Goal: Task Accomplishment & Management: Manage account settings

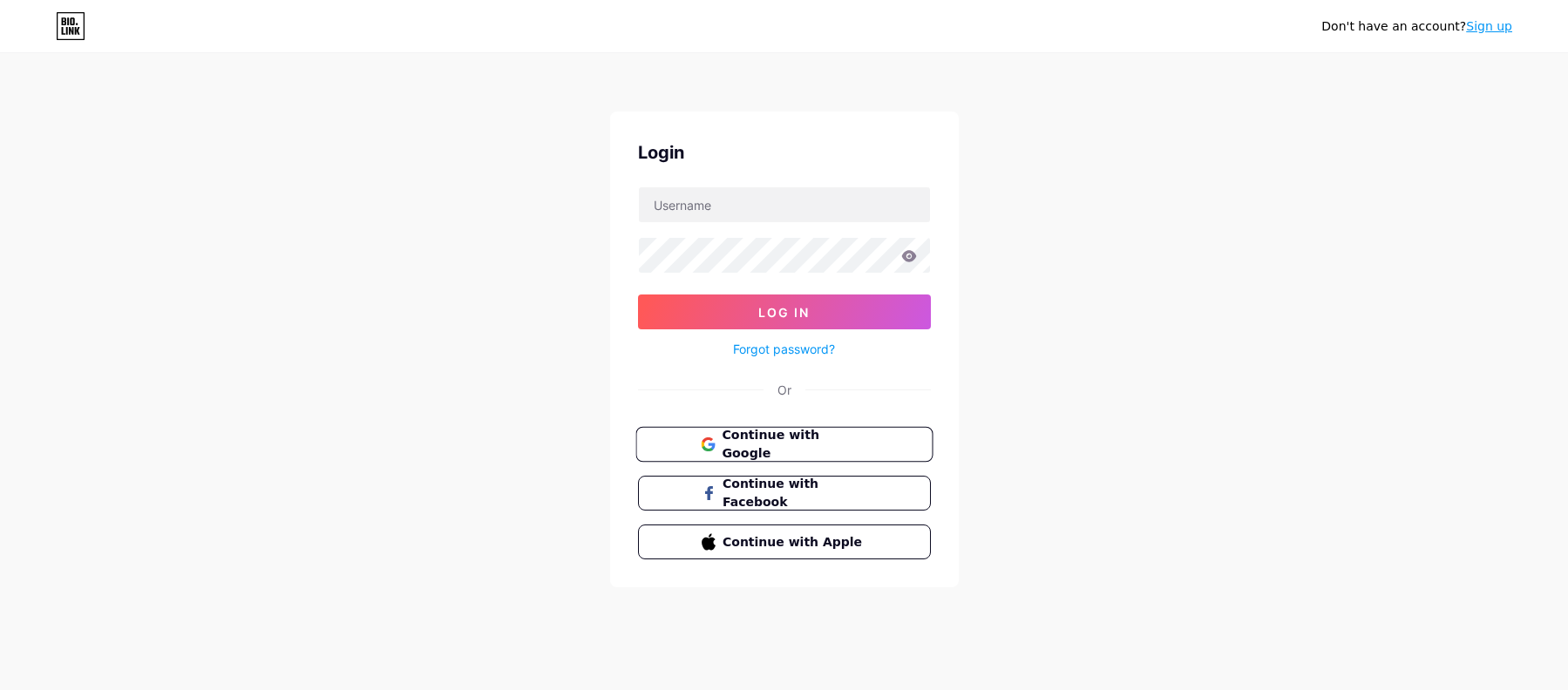
click at [789, 455] on button "Continue with Google" at bounding box center [784, 445] width 298 height 36
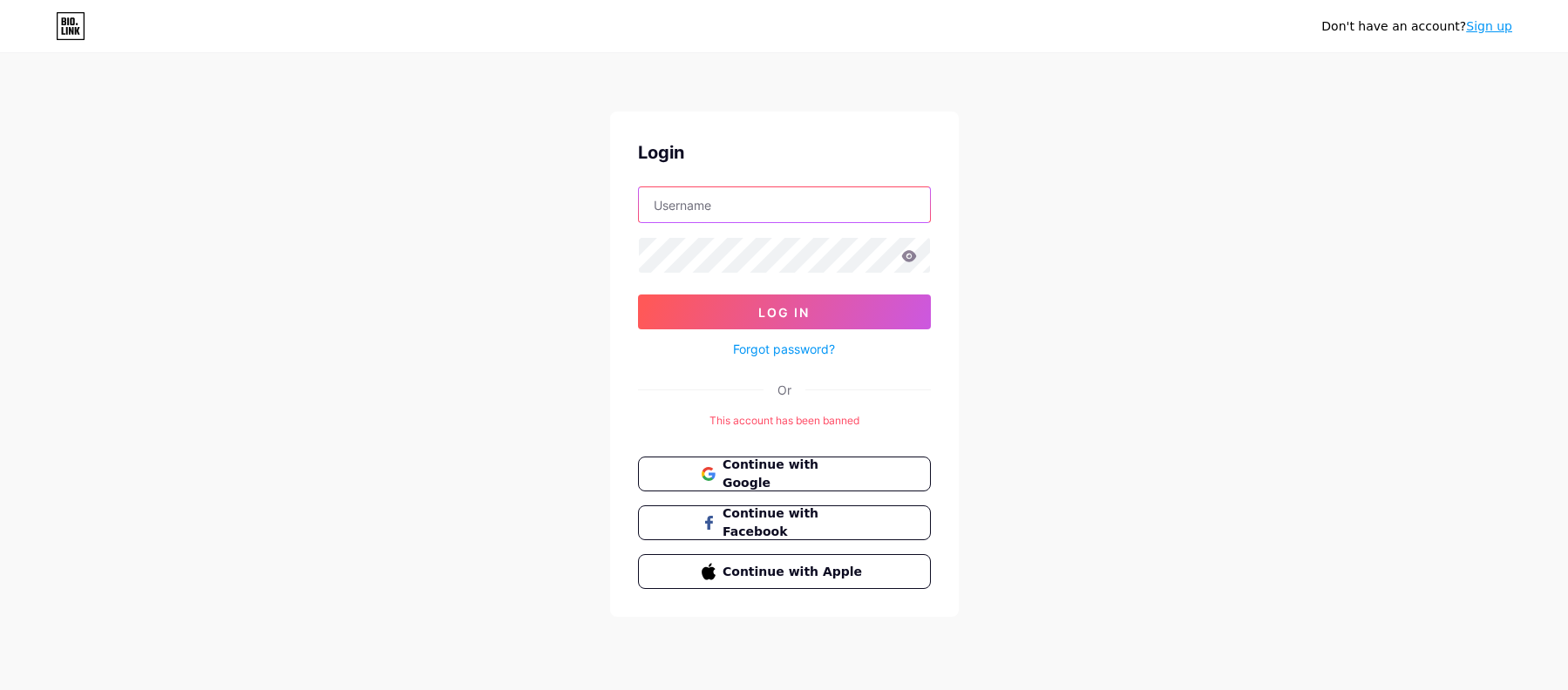
click at [772, 208] on input "text" at bounding box center [784, 204] width 291 height 35
click at [1270, 295] on div "Don't have an account? Sign up Login Log In Forgot password? Or This account ha…" at bounding box center [784, 336] width 1568 height 672
click at [1170, 435] on div "Don't have an account? Sign up Login Log In Forgot password? Or This account ha…" at bounding box center [784, 336] width 1568 height 672
